Goal: Check status: Check status

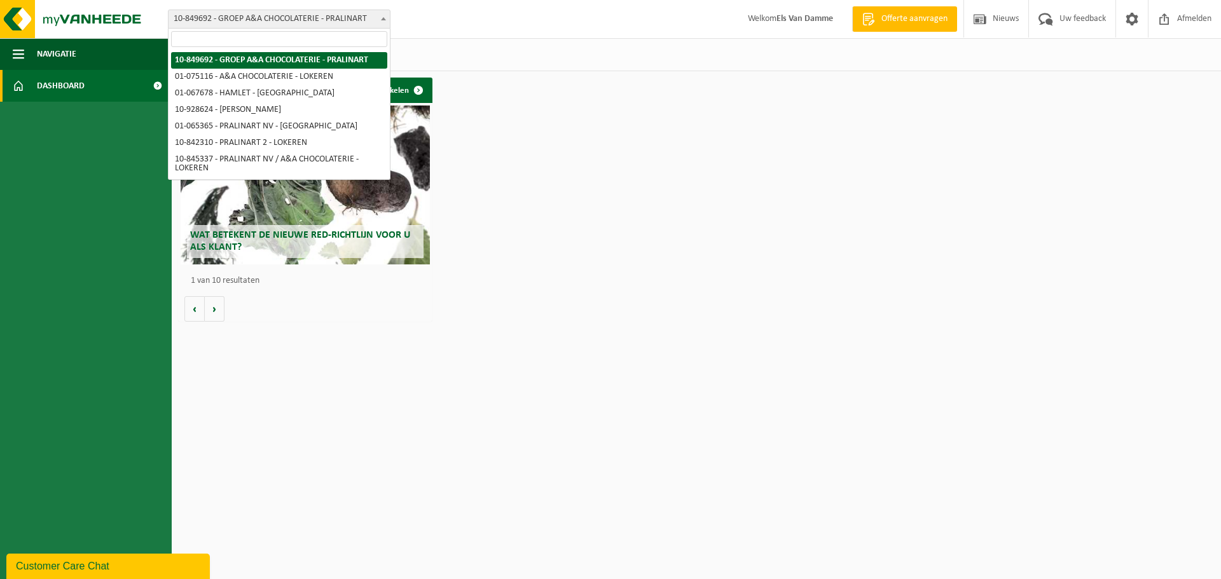
click at [344, 26] on span "10-849692 - GROEP A&A CHOCOLATERIE - PRALINART" at bounding box center [279, 19] width 221 height 18
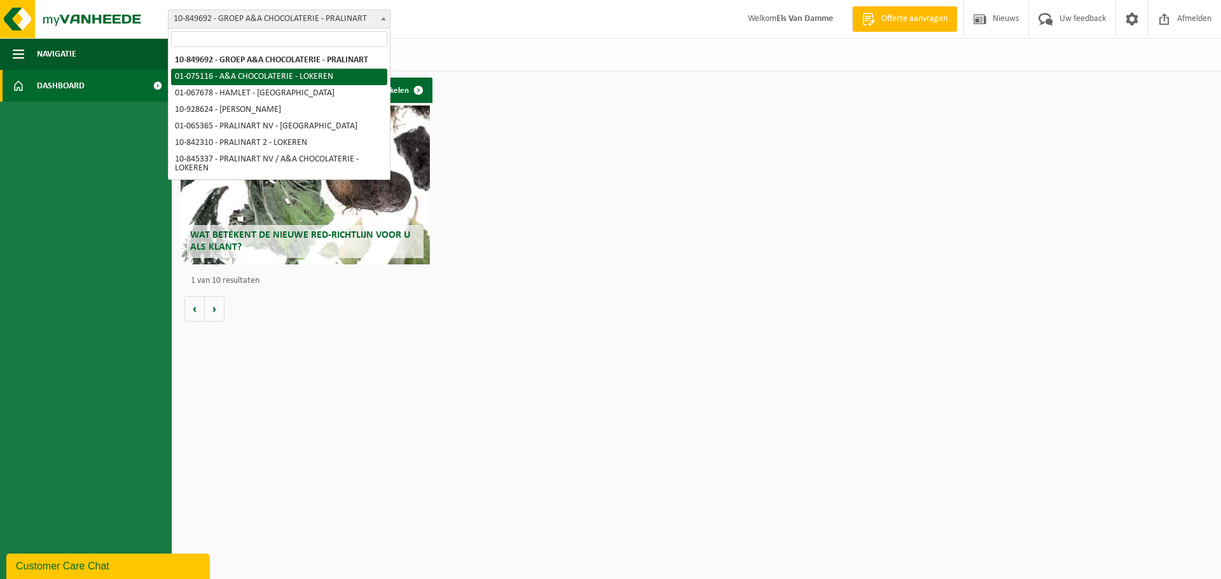
select select "528"
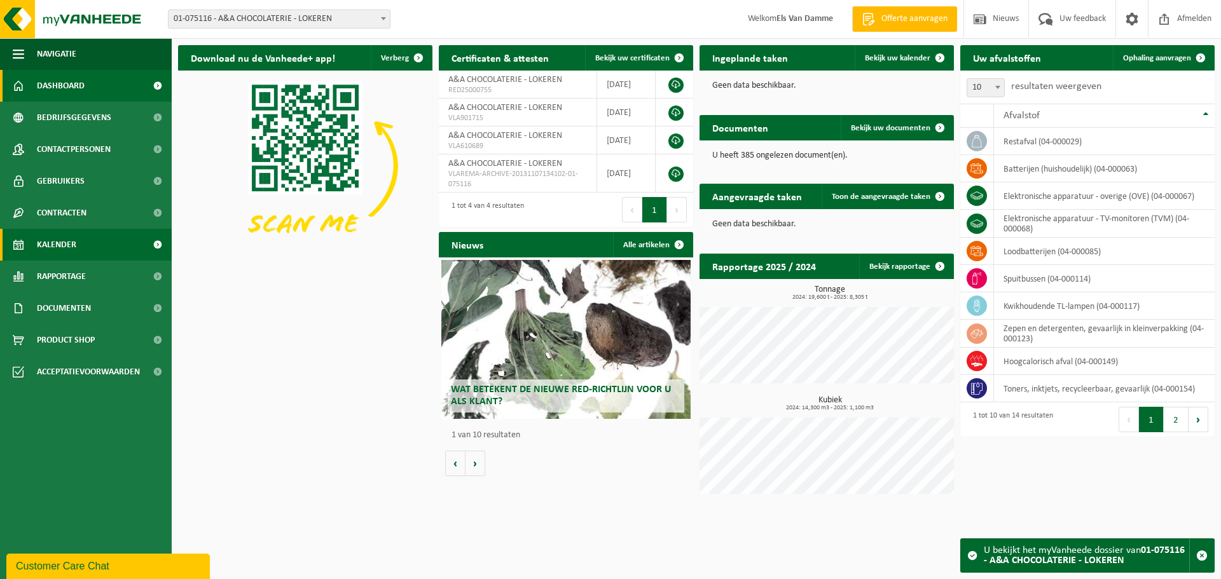
click at [88, 251] on link "Kalender" at bounding box center [86, 245] width 172 height 32
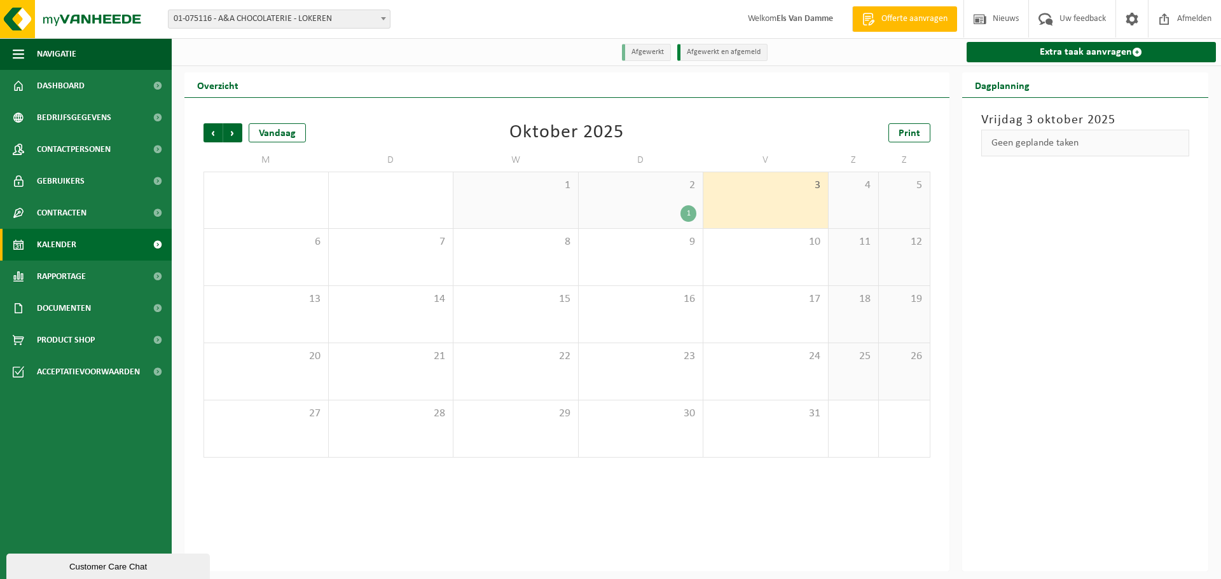
click at [686, 214] on div "1" at bounding box center [688, 213] width 16 height 17
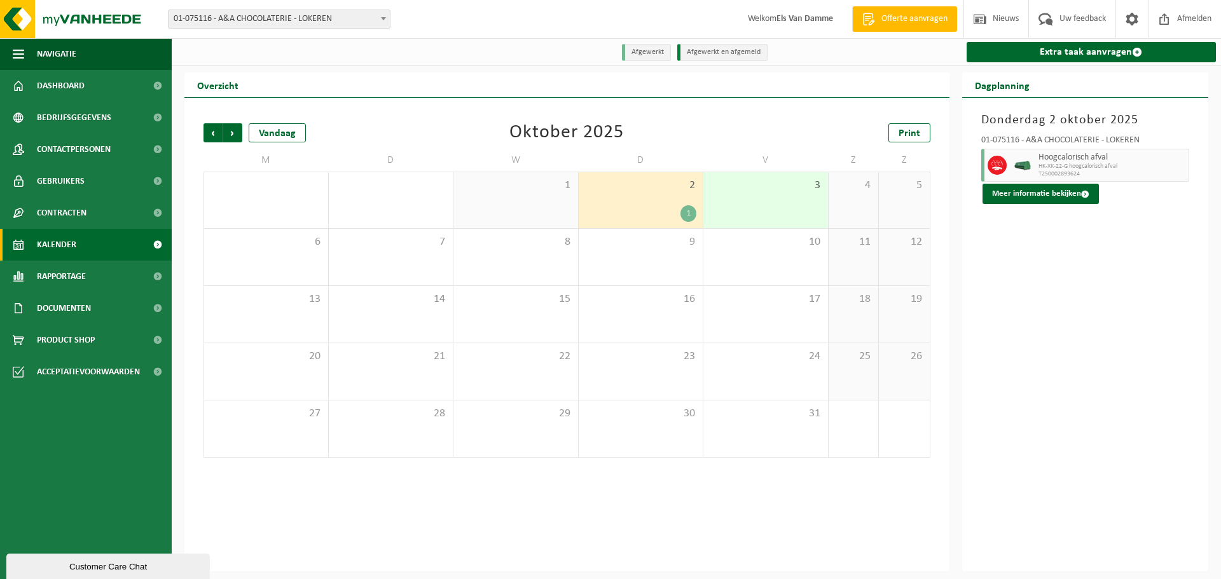
click at [745, 214] on div "3" at bounding box center [765, 200] width 125 height 56
